Goal: Find specific page/section: Find specific page/section

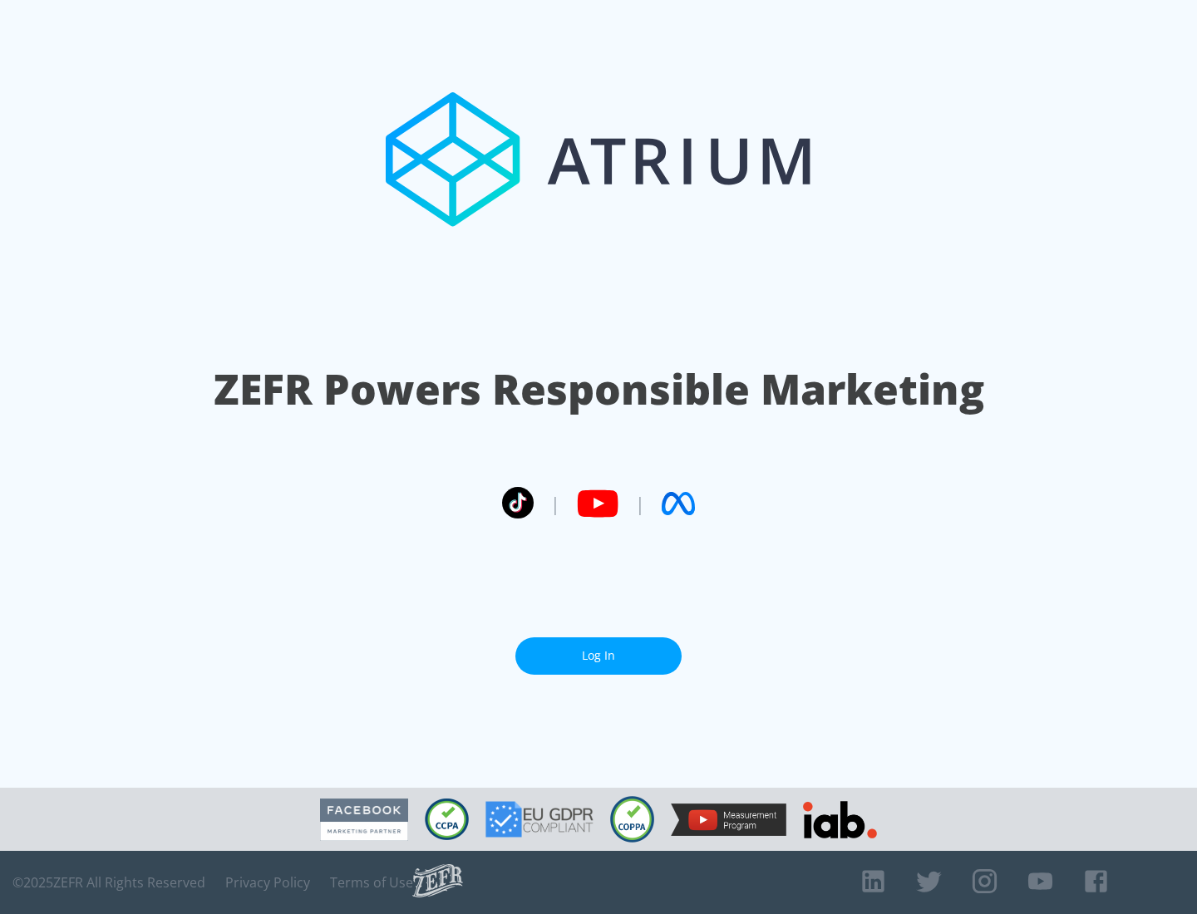
click at [598, 649] on link "Log In" at bounding box center [598, 656] width 166 height 37
